Goal: Task Accomplishment & Management: Use online tool/utility

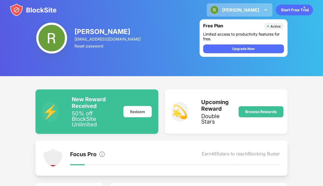
click at [249, 7] on div "[PERSON_NAME]" at bounding box center [240, 10] width 37 height 6
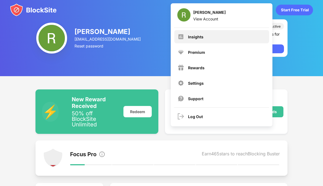
click at [194, 35] on div "Insights" at bounding box center [195, 36] width 15 height 5
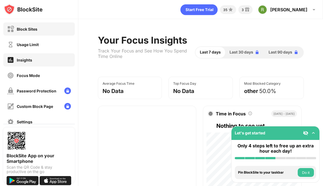
click at [25, 28] on div "Block Sites" at bounding box center [27, 29] width 21 height 5
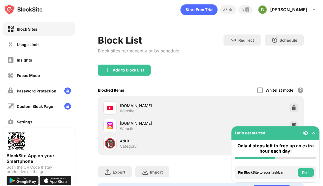
scroll to position [28, 0]
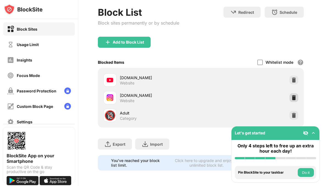
click at [293, 95] on img at bounding box center [295, 98] width 6 height 6
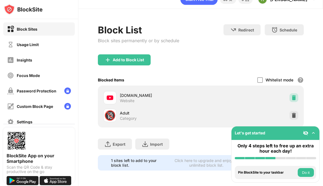
click at [294, 96] on img at bounding box center [295, 98] width 6 height 6
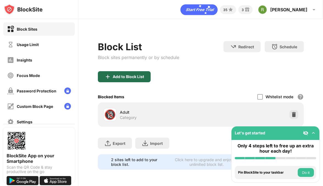
click at [127, 78] on div "Add to Block List" at bounding box center [128, 76] width 31 height 4
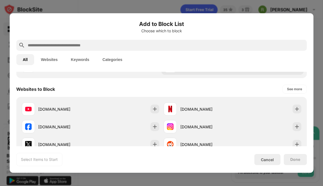
scroll to position [68, 0]
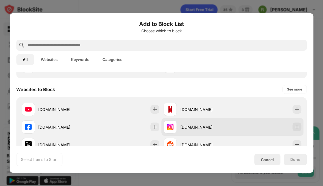
click at [240, 130] on div "[DOMAIN_NAME]" at bounding box center [233, 127] width 142 height 18
